Goal: Transaction & Acquisition: Book appointment/travel/reservation

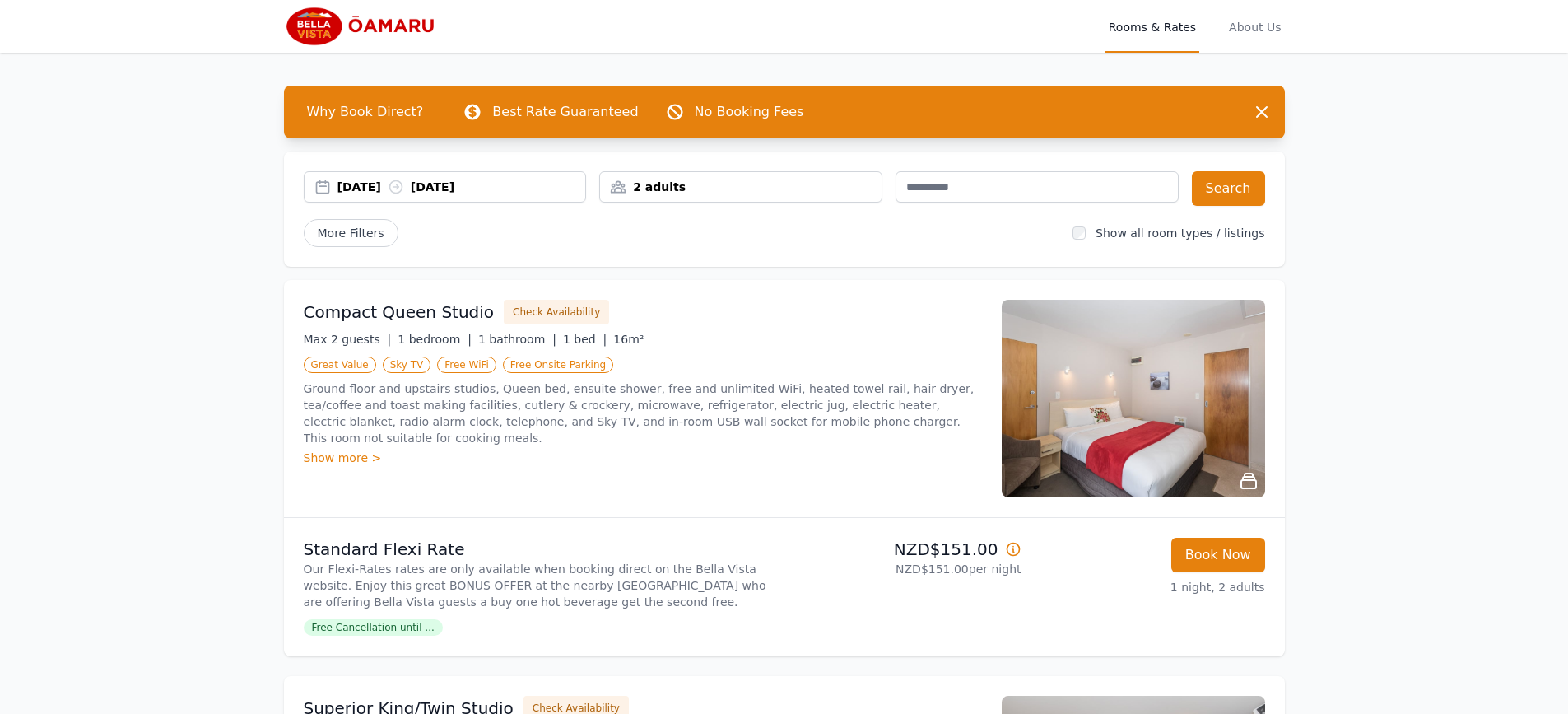
click at [538, 190] on div "[DATE] [DATE]" at bounding box center [462, 187] width 249 height 17
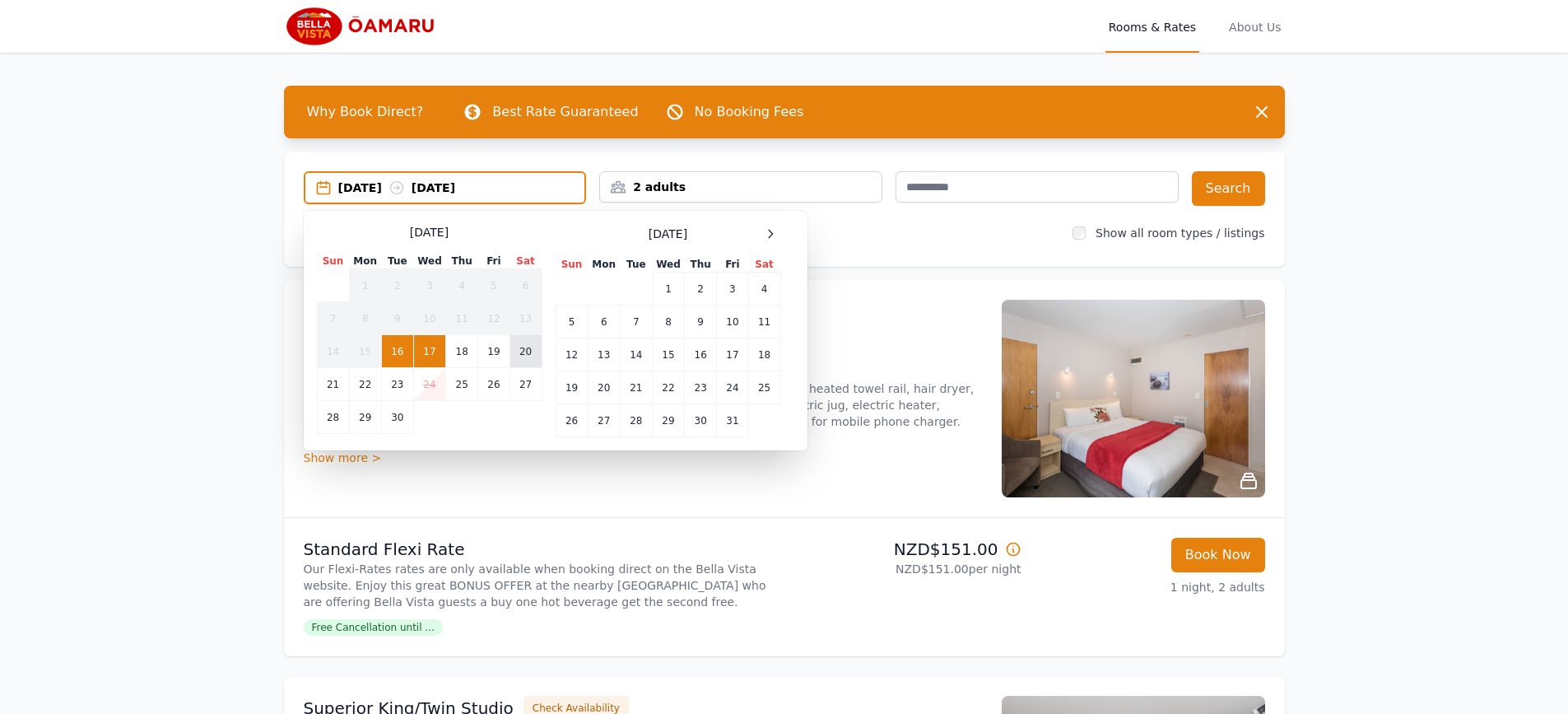
click at [529, 354] on td "20" at bounding box center [525, 352] width 32 height 33
click at [335, 386] on td "21" at bounding box center [333, 385] width 32 height 33
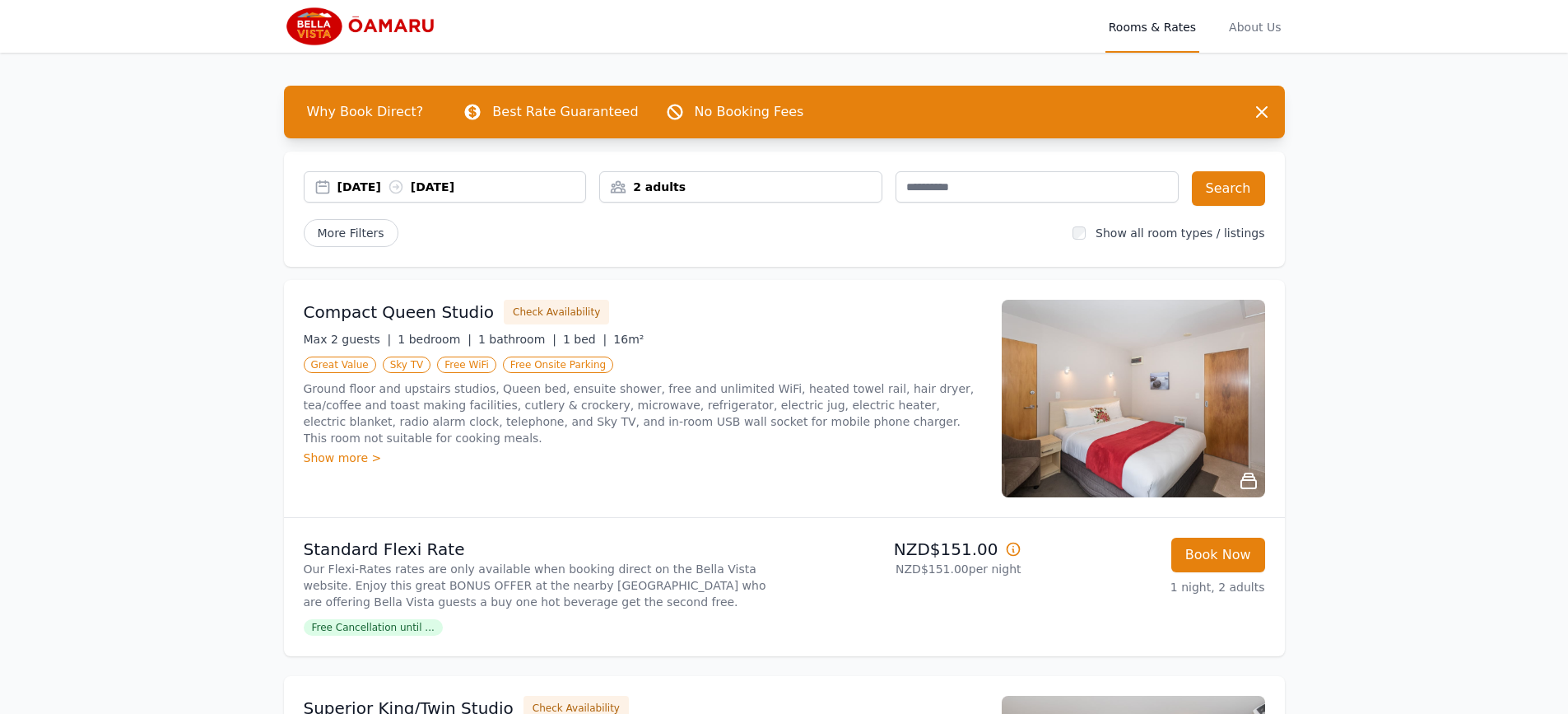
click at [831, 188] on div "2 adults" at bounding box center [740, 187] width 281 height 17
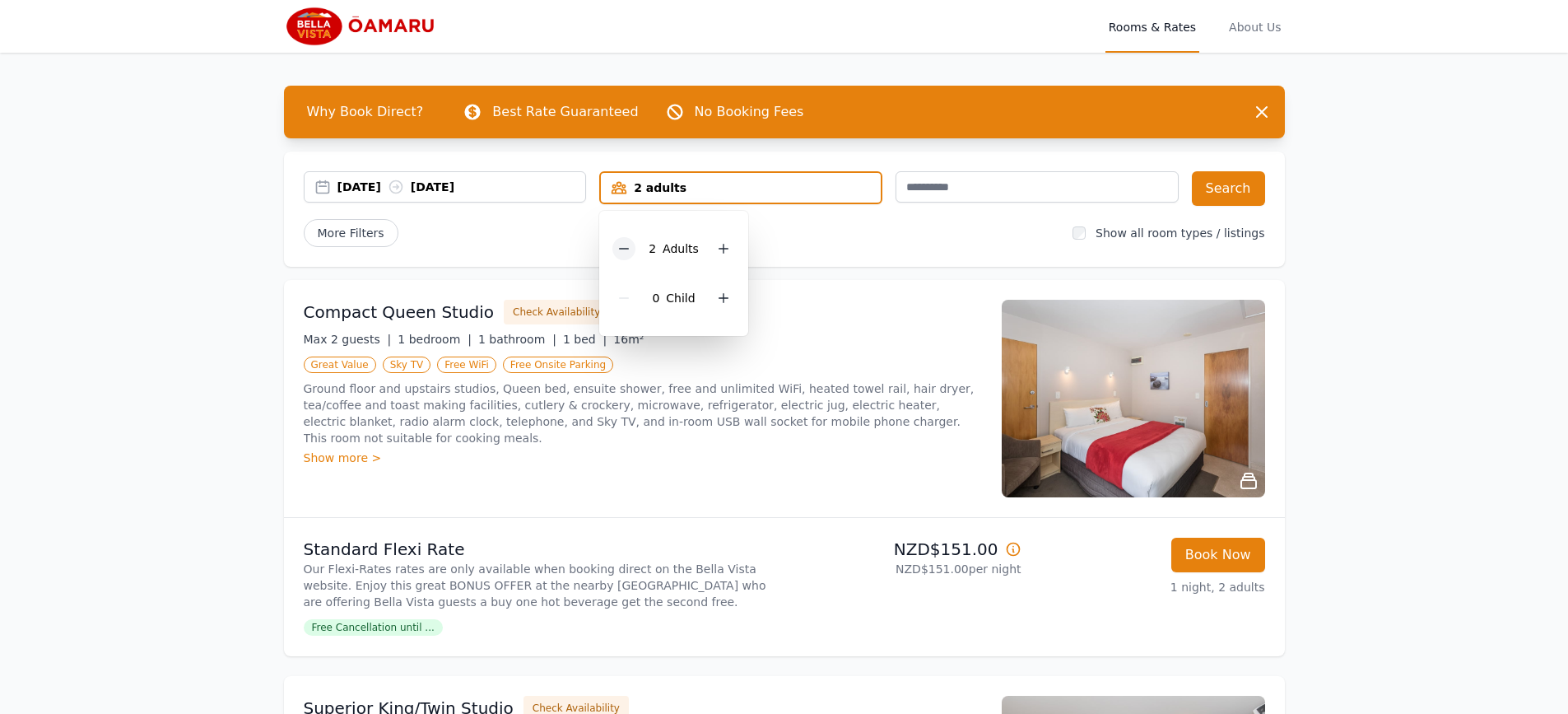
click at [629, 249] on icon at bounding box center [624, 249] width 13 height 13
click at [711, 297] on icon at bounding box center [718, 298] width 13 height 13
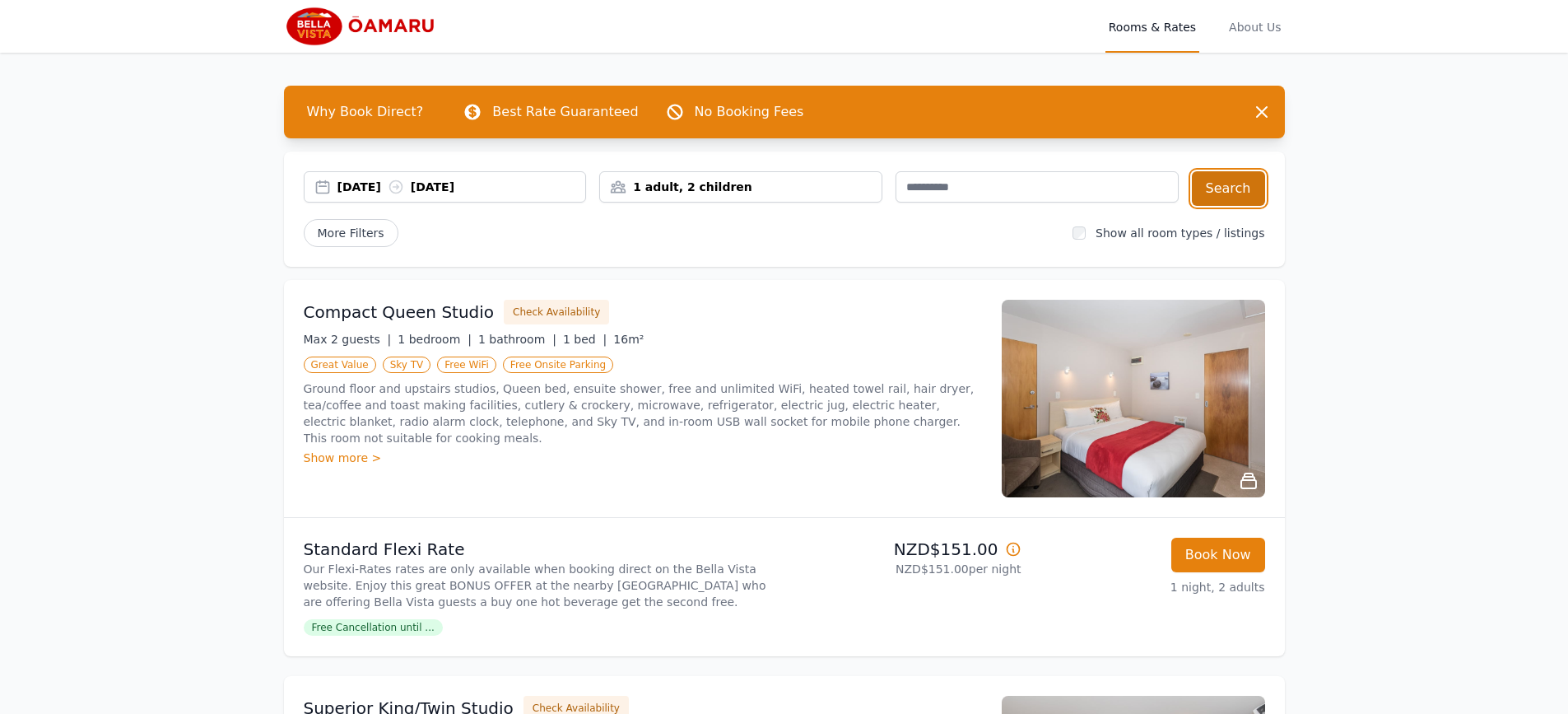
click at [1247, 191] on button "Search" at bounding box center [1228, 188] width 73 height 35
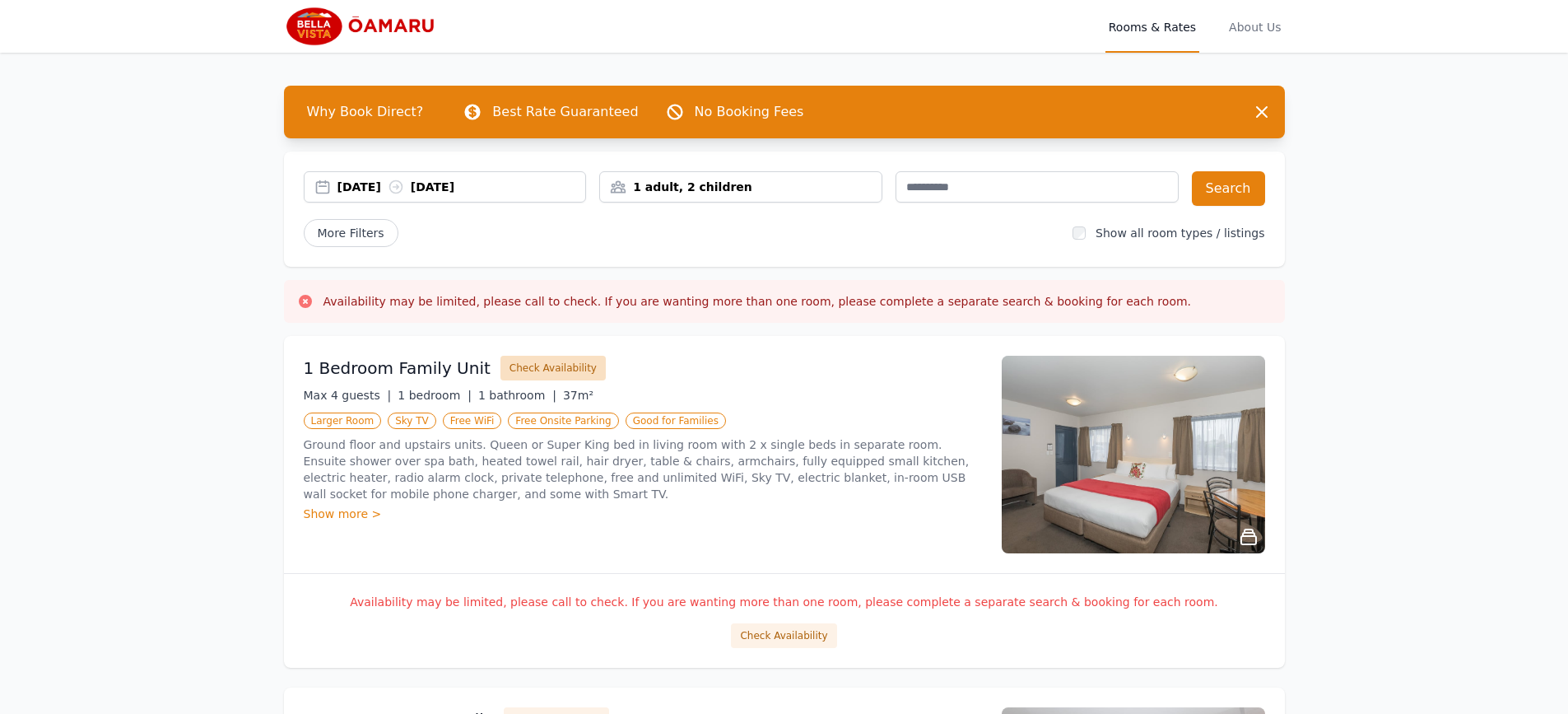
click at [519, 367] on button "Check Availability" at bounding box center [552, 368] width 105 height 25
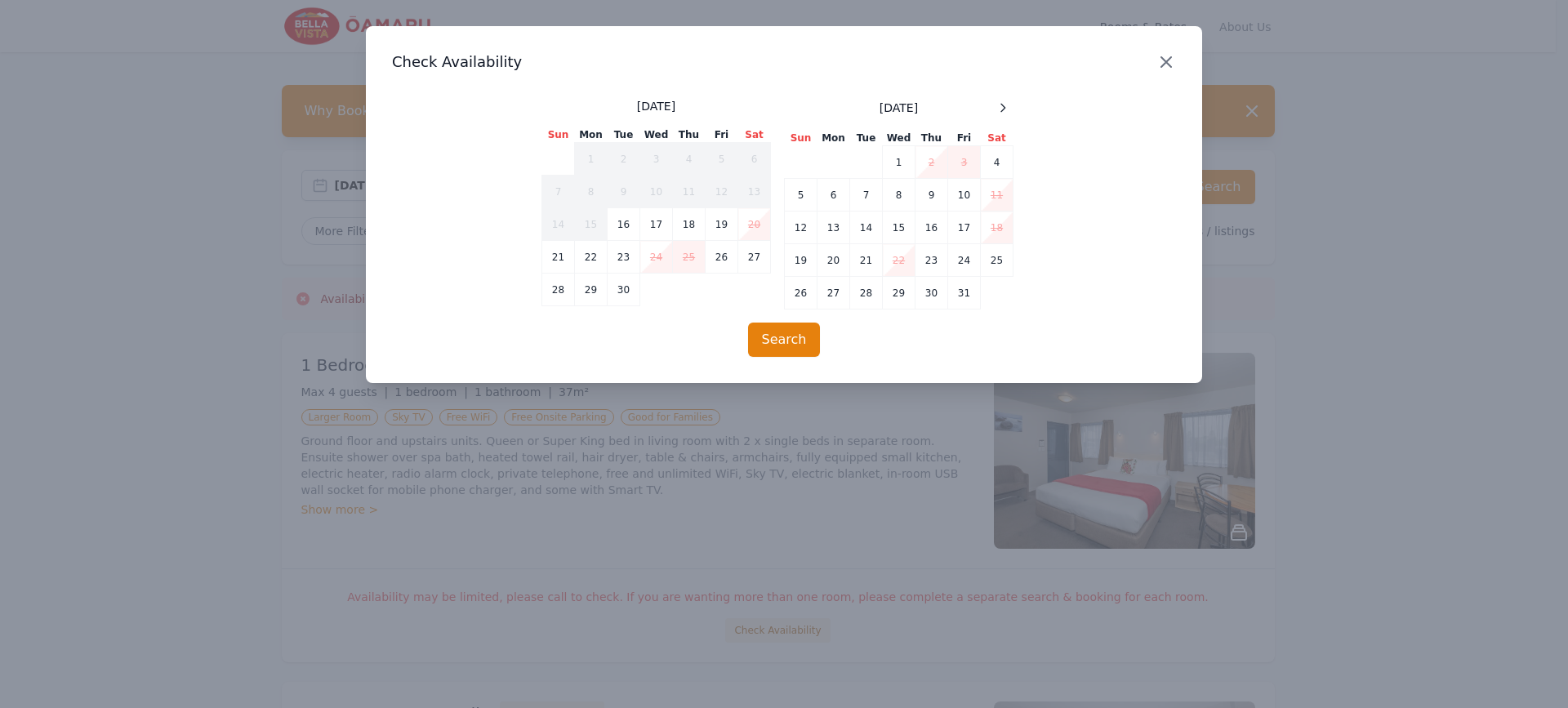
click at [1162, 63] on icon "button" at bounding box center [1166, 62] width 20 height 20
